Goal: Task Accomplishment & Management: Complete application form

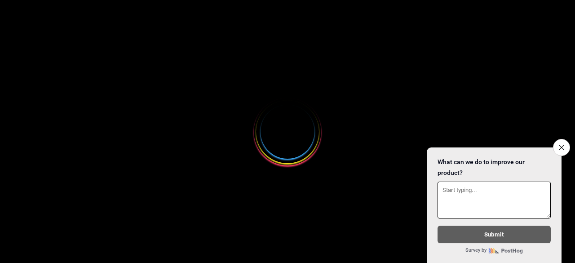
select select
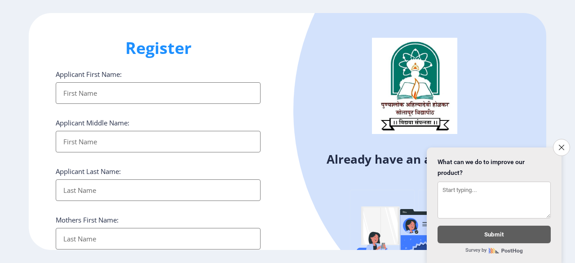
click at [119, 90] on input "Applicant First Name:" at bounding box center [158, 93] width 205 height 22
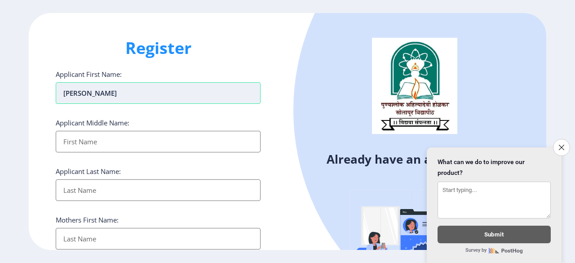
click at [82, 90] on input "[PERSON_NAME]" at bounding box center [158, 93] width 205 height 22
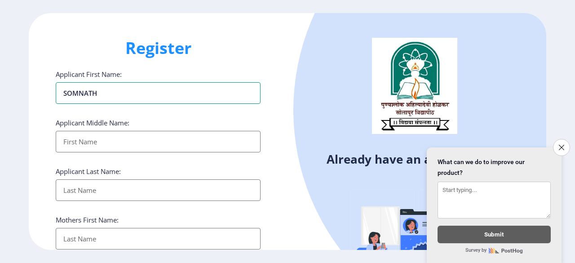
type input "SOMNATH"
click at [95, 140] on input "Applicant First Name:" at bounding box center [158, 142] width 205 height 22
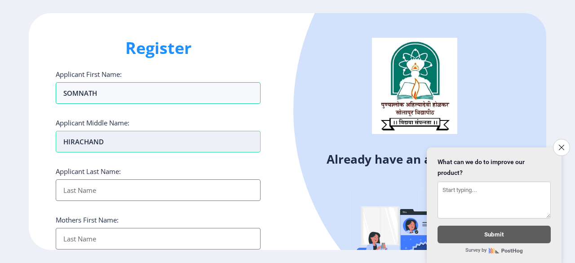
type input "HIRACHAND"
type input "BHAGAT"
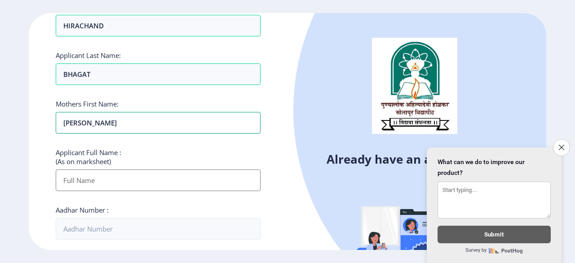
scroll to position [135, 0]
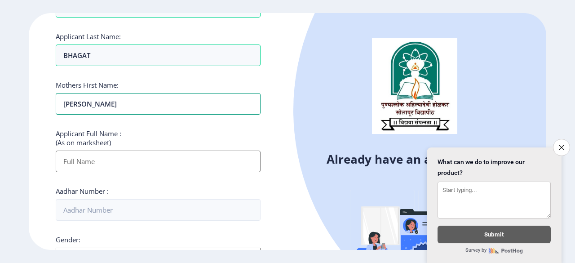
type input "[PERSON_NAME]"
click at [123, 160] on input "Applicant First Name:" at bounding box center [158, 161] width 205 height 22
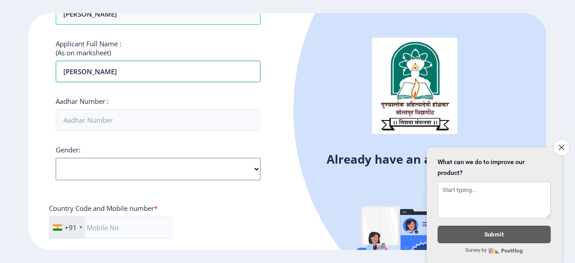
type input "[PERSON_NAME]"
click at [104, 163] on select "Select Gender [DEMOGRAPHIC_DATA] [DEMOGRAPHIC_DATA] Other" at bounding box center [158, 169] width 205 height 22
select select "[DEMOGRAPHIC_DATA]"
click at [56, 158] on select "Select Gender [DEMOGRAPHIC_DATA] [DEMOGRAPHIC_DATA] Other" at bounding box center [158, 169] width 205 height 22
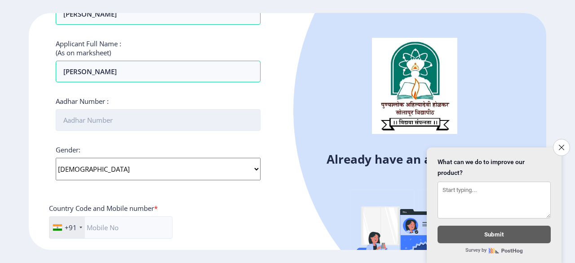
click at [79, 115] on input "Aadhar Number :" at bounding box center [158, 120] width 205 height 22
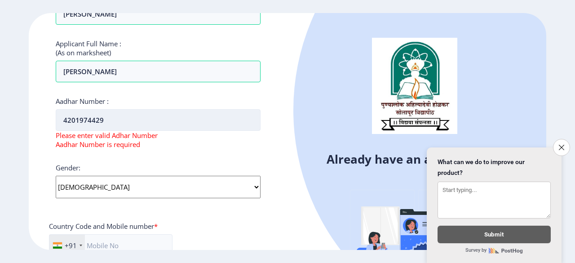
click at [78, 115] on input "4201974429" at bounding box center [158, 120] width 205 height 22
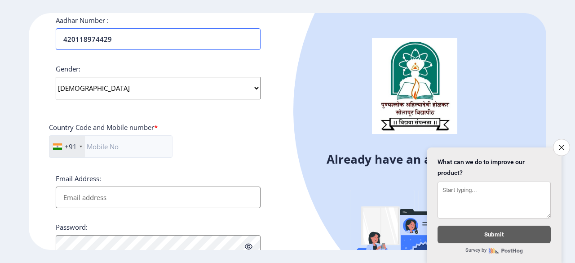
scroll to position [314, 0]
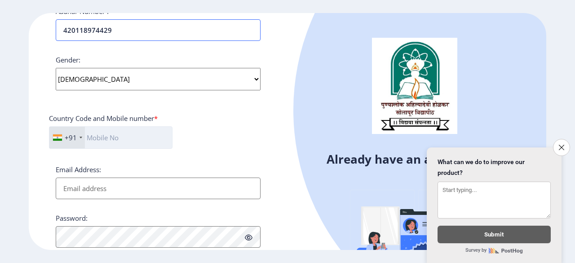
type input "420118974429"
click at [130, 141] on input "text" at bounding box center [110, 137] width 123 height 22
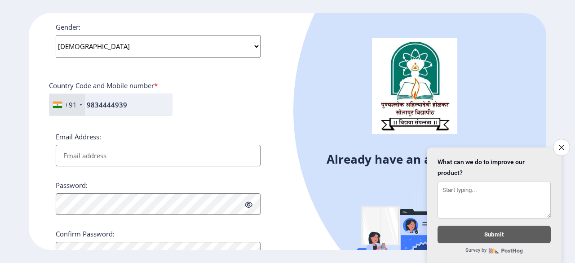
scroll to position [386, 0]
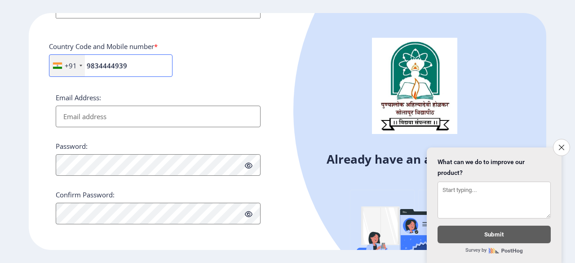
type input "9834444939"
click at [90, 114] on input "Email Address:" at bounding box center [158, 116] width 205 height 22
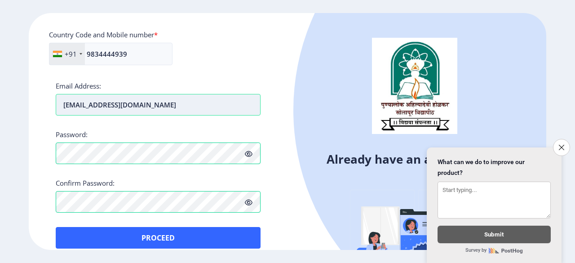
scroll to position [408, 0]
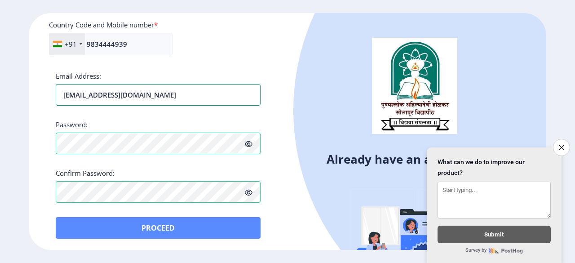
type input "[EMAIL_ADDRESS][DOMAIN_NAME]"
click at [171, 224] on button "Proceed" at bounding box center [158, 228] width 205 height 22
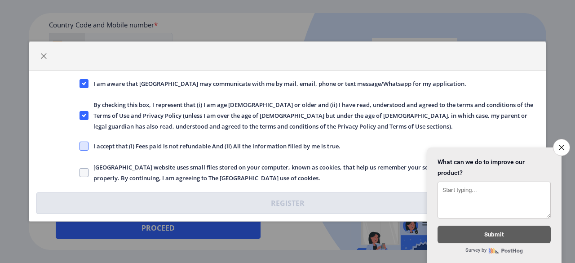
click at [83, 147] on span at bounding box center [83, 145] width 9 height 9
click at [80, 146] on input "I accept that (I) Fees paid is not refundable And (II) All the information fill…" at bounding box center [79, 146] width 0 height 0
checkbox input "true"
click at [83, 171] on span at bounding box center [83, 172] width 9 height 9
click at [80, 172] on input "[GEOGRAPHIC_DATA] website uses small files stored on your computer, known as co…" at bounding box center [79, 172] width 0 height 0
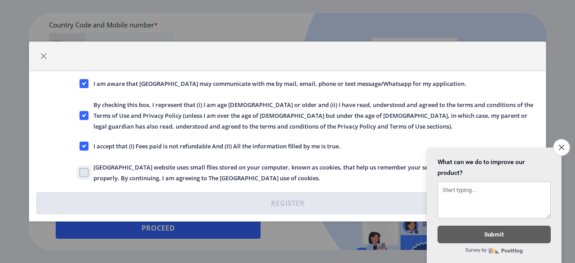
checkbox input "true"
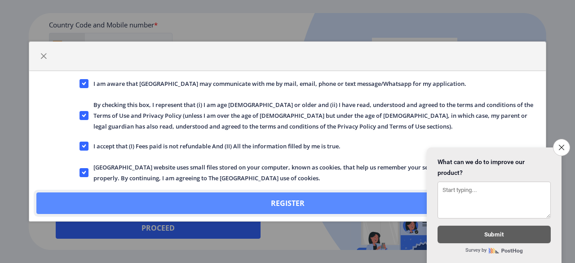
click at [295, 200] on button "Register" at bounding box center [287, 203] width 502 height 22
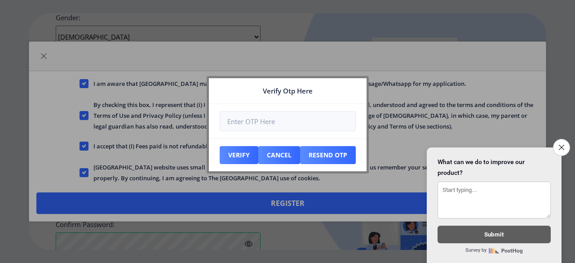
scroll to position [458, 0]
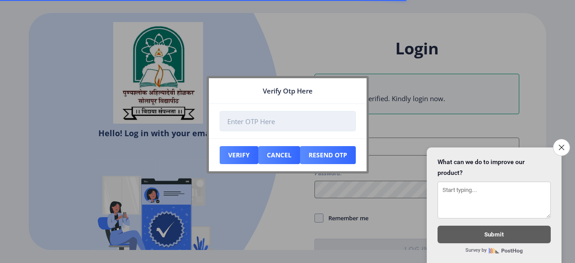
click at [268, 122] on input "number" at bounding box center [288, 121] width 136 height 20
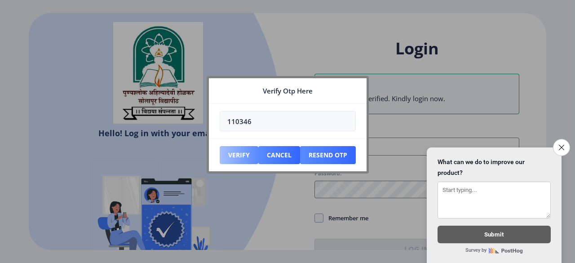
type input "110346"
click at [242, 158] on button "Verify" at bounding box center [239, 155] width 39 height 18
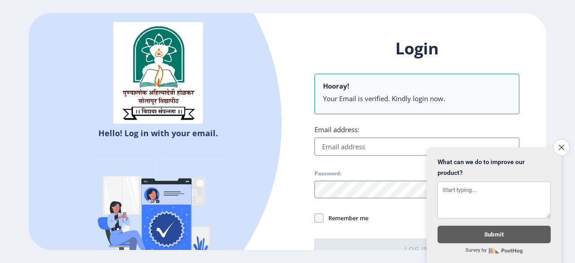
type input "[EMAIL_ADDRESS][DOMAIN_NAME]"
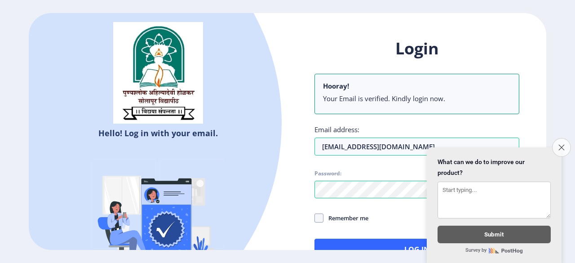
click at [563, 144] on icon "Close survey" at bounding box center [561, 147] width 6 height 6
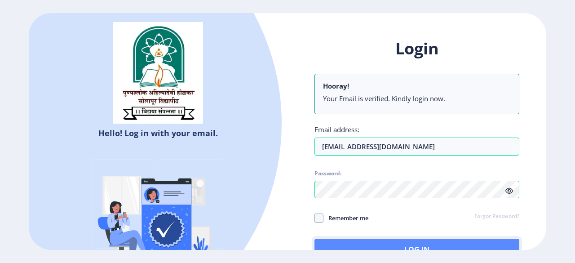
click at [426, 245] on button "Log In" at bounding box center [416, 249] width 205 height 22
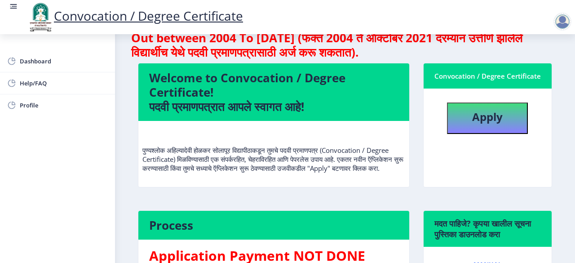
scroll to position [15, 0]
